Goal: Task Accomplishment & Management: Complete application form

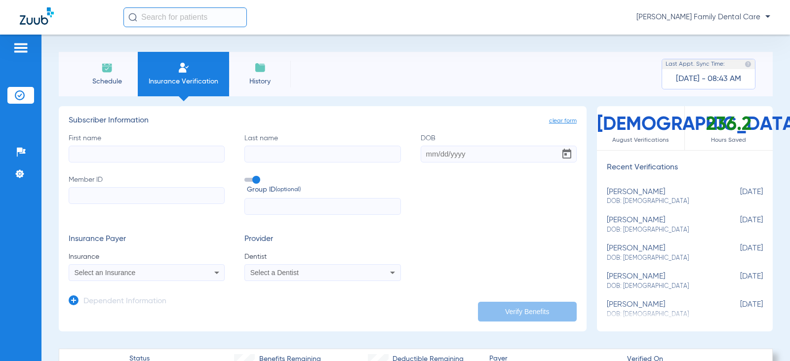
click at [125, 154] on input "First name" at bounding box center [147, 154] width 156 height 17
type input "[PERSON_NAME]"
drag, startPoint x: 286, startPoint y: 155, endPoint x: 262, endPoint y: 168, distance: 27.0
click at [285, 155] on input "Last name" at bounding box center [322, 154] width 156 height 17
click at [318, 154] on input "Last name Required" at bounding box center [322, 154] width 156 height 17
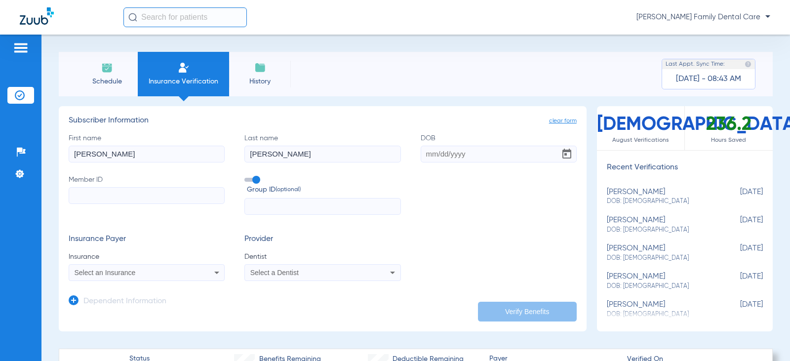
type input "[PERSON_NAME]"
click at [173, 188] on input "Member ID" at bounding box center [147, 195] width 156 height 17
paste input "338822354"
type input "338822354"
click at [261, 206] on input "text" at bounding box center [322, 206] width 156 height 17
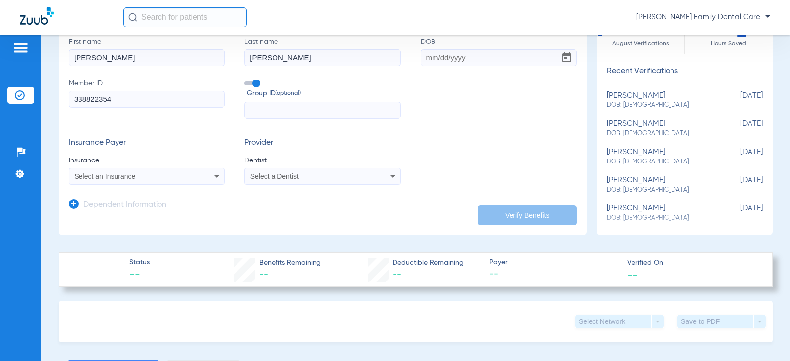
scroll to position [99, 0]
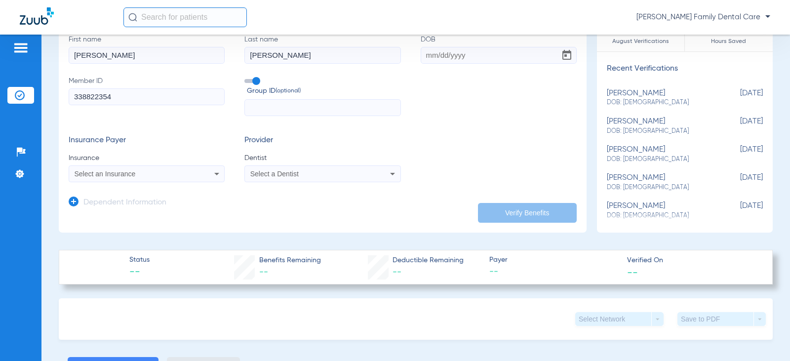
click at [161, 171] on div "Select an Insurance" at bounding box center [133, 173] width 116 height 7
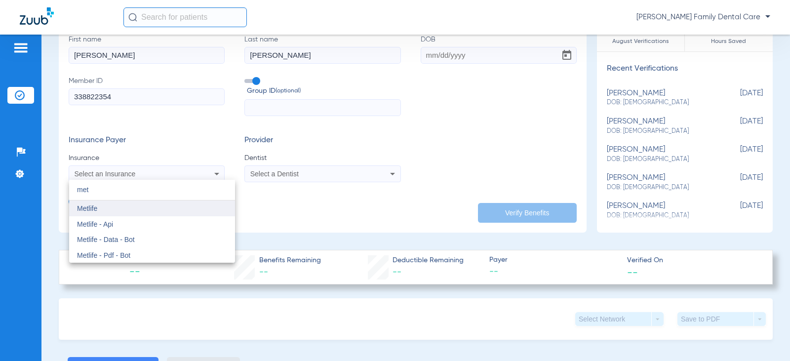
type input "met"
drag, startPoint x: 128, startPoint y: 207, endPoint x: 152, endPoint y: 204, distance: 24.4
click at [130, 207] on mat-option "Metlife" at bounding box center [152, 209] width 166 height 16
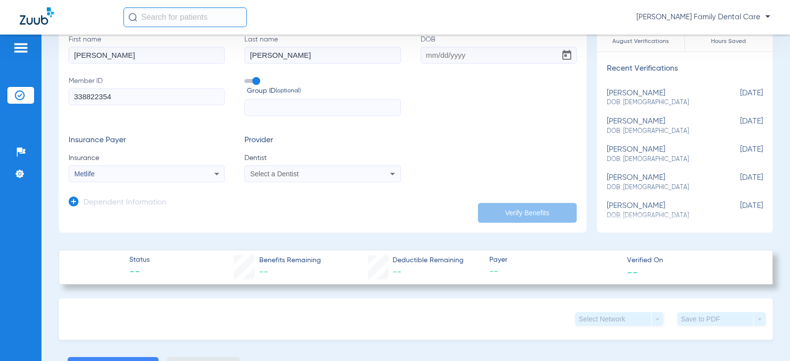
click at [307, 169] on div "Select a Dentist" at bounding box center [322, 174] width 155 height 12
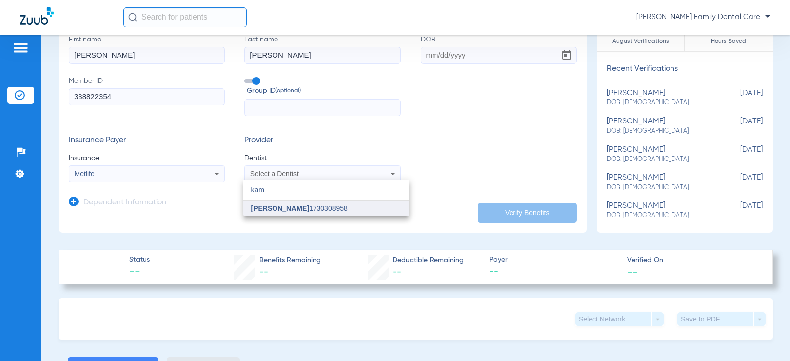
type input "kam"
click at [297, 207] on span "[PERSON_NAME]" at bounding box center [280, 208] width 58 height 8
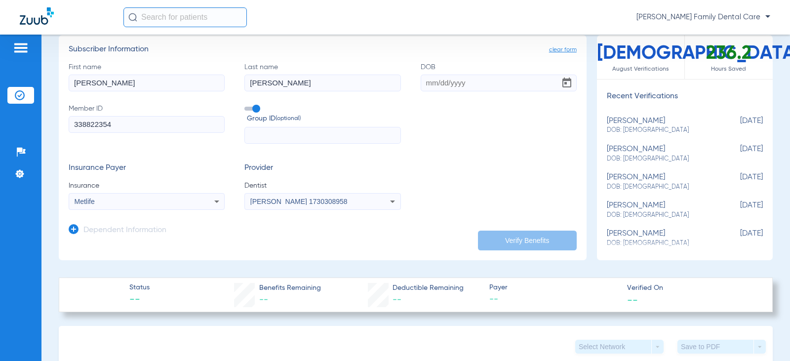
scroll to position [0, 0]
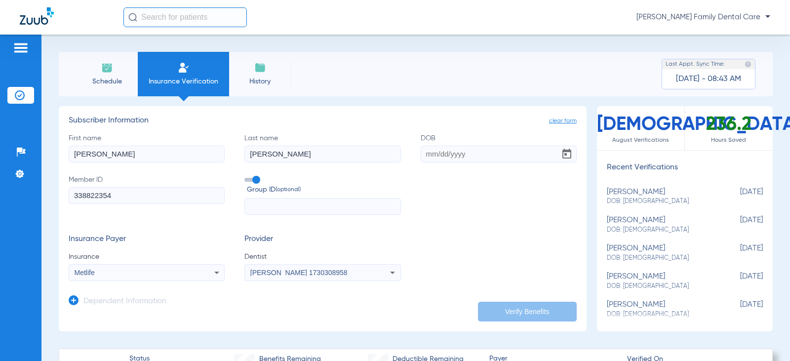
click at [486, 152] on input "DOB" at bounding box center [499, 154] width 156 height 17
click at [431, 152] on input "01141989" at bounding box center [499, 154] width 156 height 17
click at [443, 154] on input "01/141989" at bounding box center [499, 154] width 156 height 17
type input "[DATE]"
click at [506, 311] on button "Verify Benefits" at bounding box center [527, 312] width 99 height 20
